Goal: Task Accomplishment & Management: Use online tool/utility

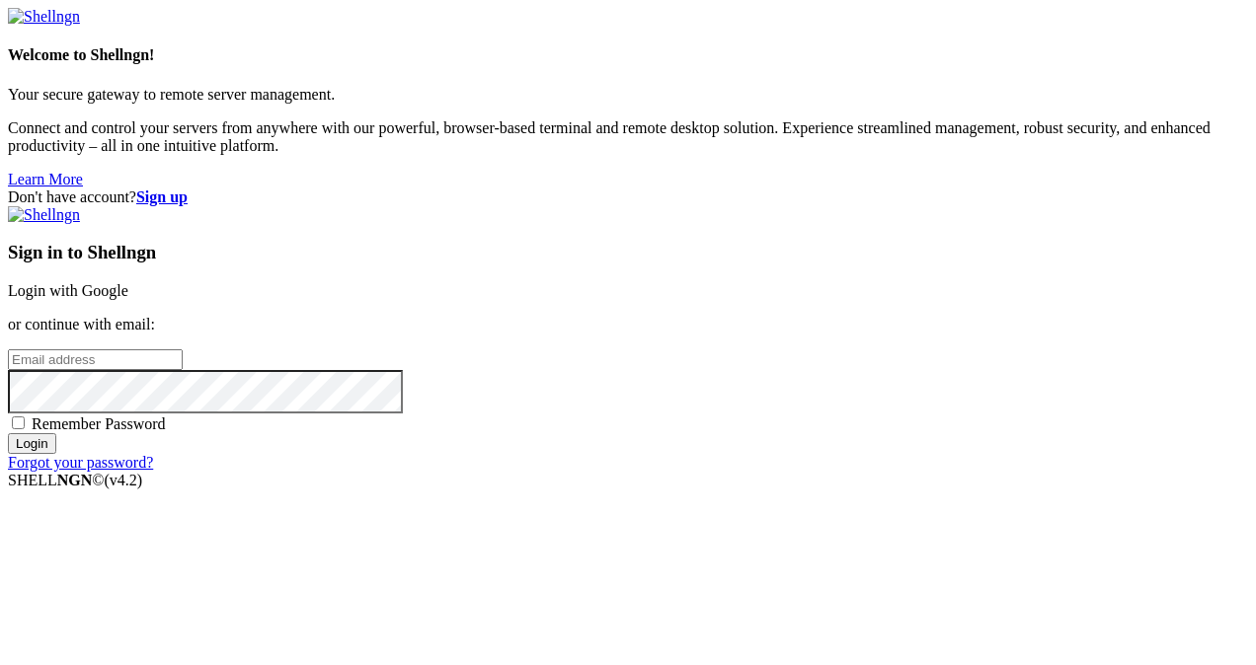
click at [128, 282] on link "Login with Google" at bounding box center [68, 290] width 120 height 17
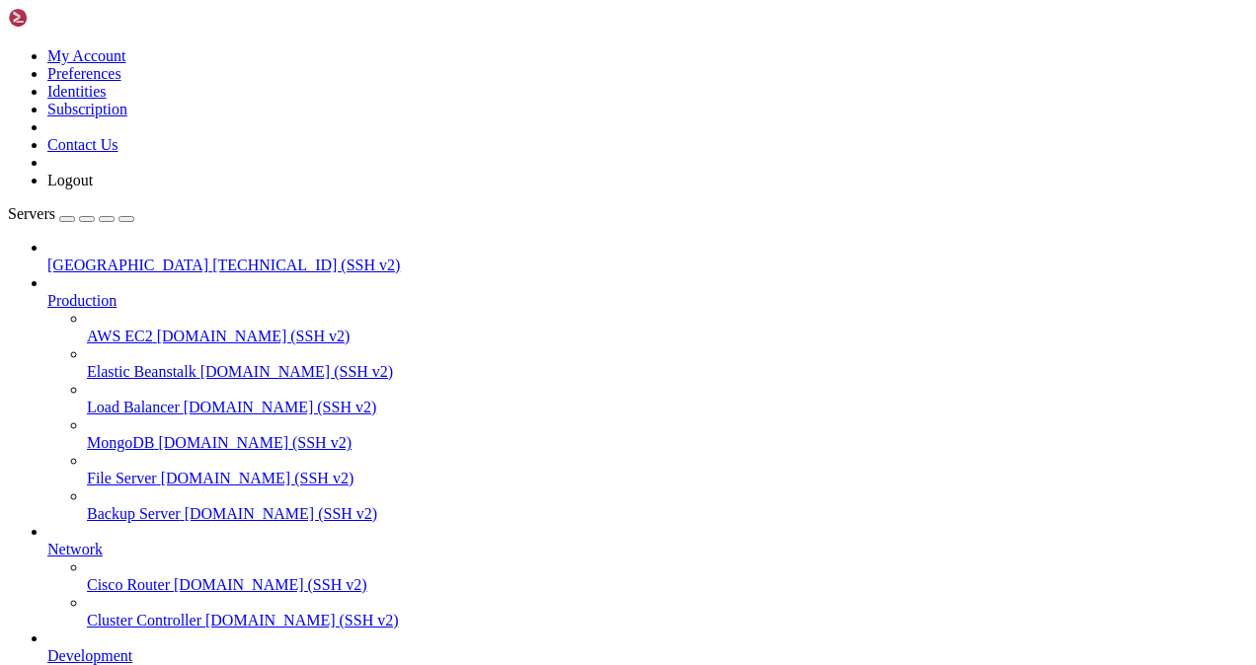
scroll to position [236, 0]
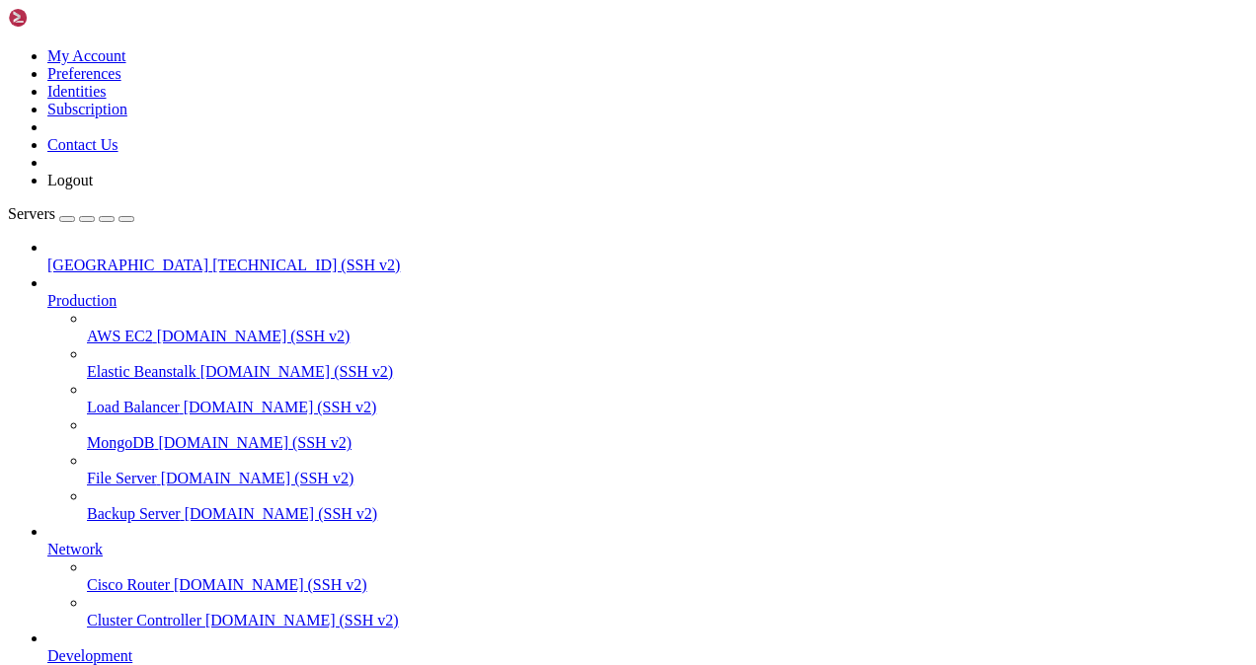
click at [212, 257] on span "[TECHNICAL_ID] (SSH v2)" at bounding box center [306, 265] width 188 height 17
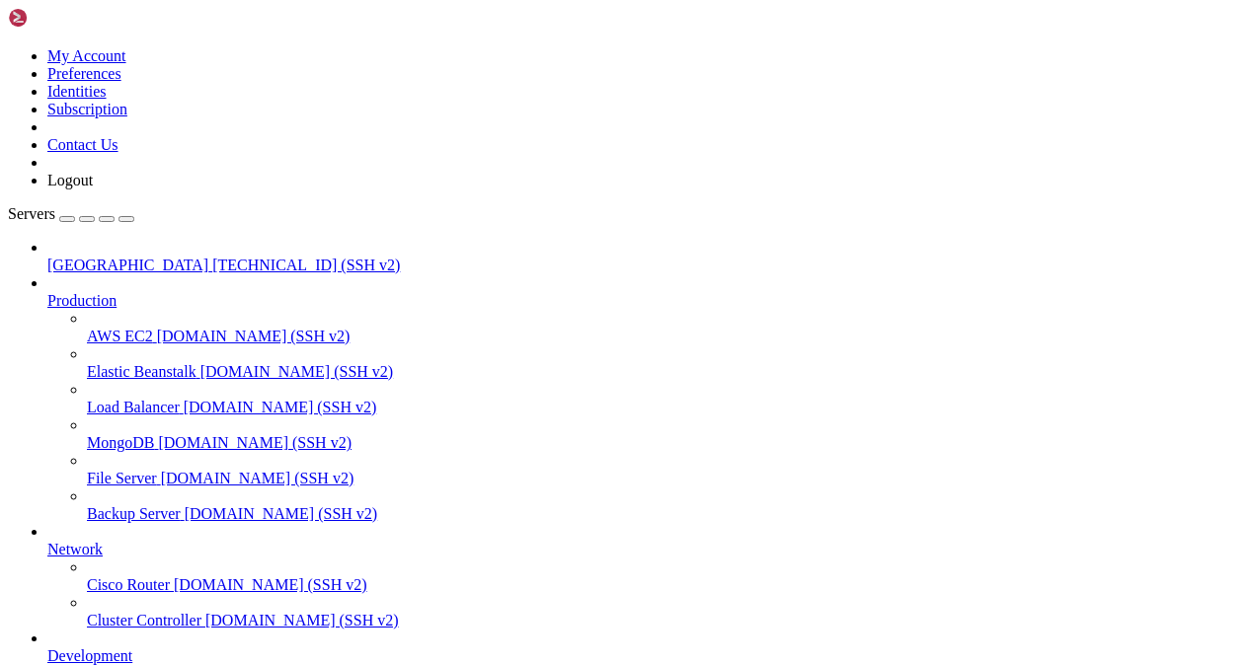
type input "/mnt/blockstorage/ckpt"
